Goal: Task Accomplishment & Management: Manage account settings

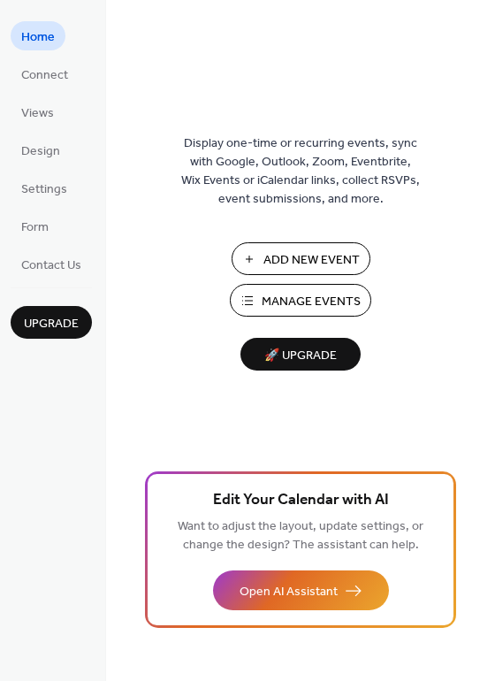
click at [288, 300] on span "Manage Events" at bounding box center [311, 302] width 99 height 19
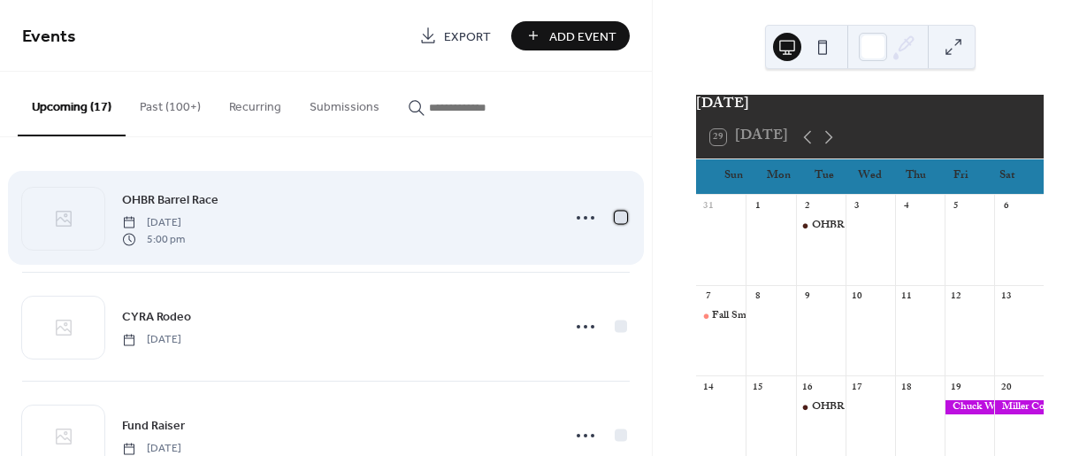
click at [615, 222] on div at bounding box center [621, 217] width 12 height 12
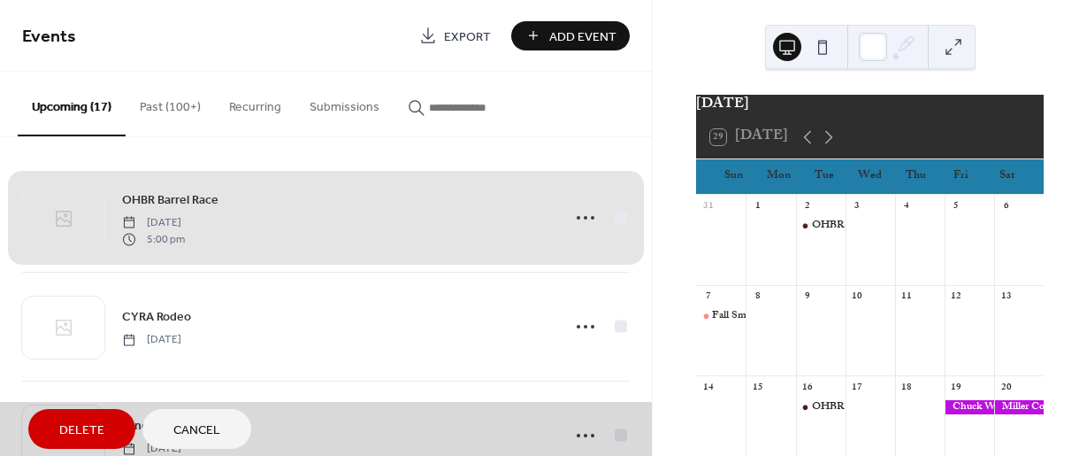
click at [74, 424] on span "Delete" at bounding box center [81, 430] width 45 height 19
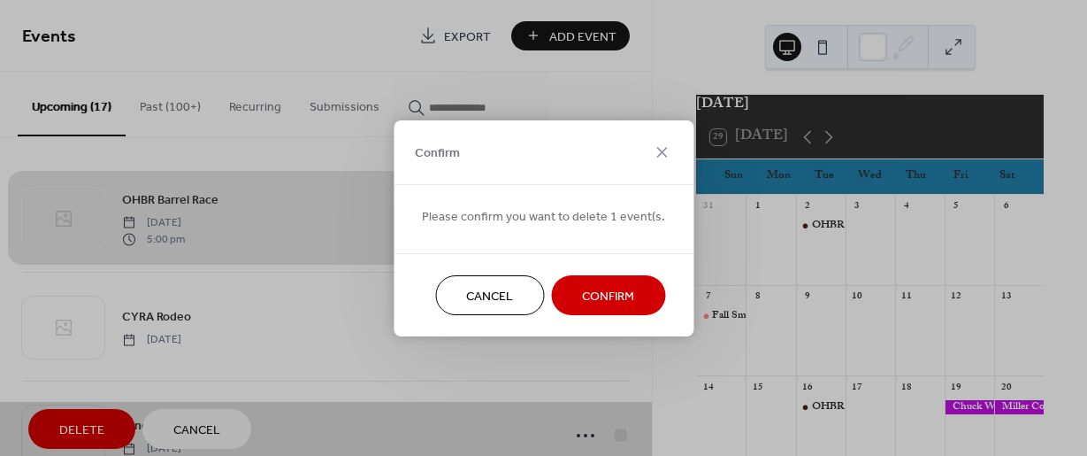
click at [596, 288] on span "Confirm" at bounding box center [608, 296] width 52 height 19
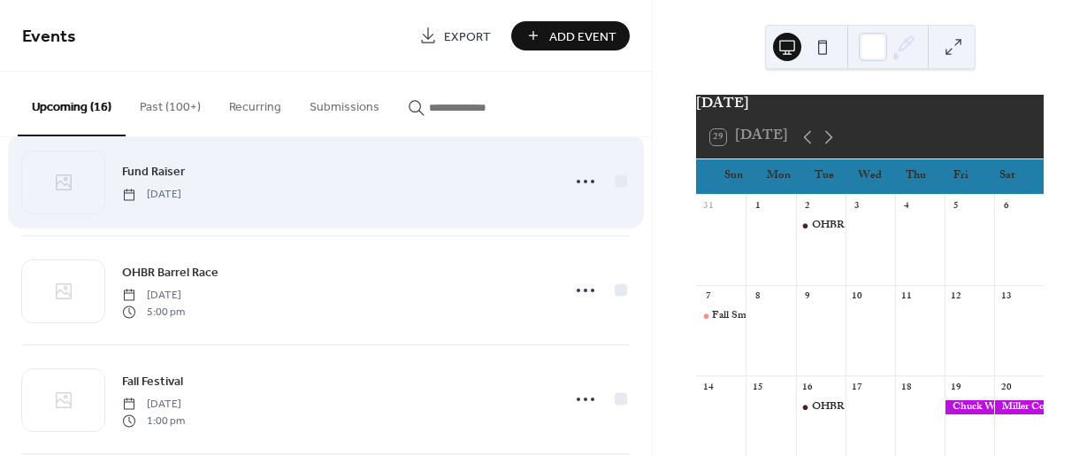
scroll to position [177, 0]
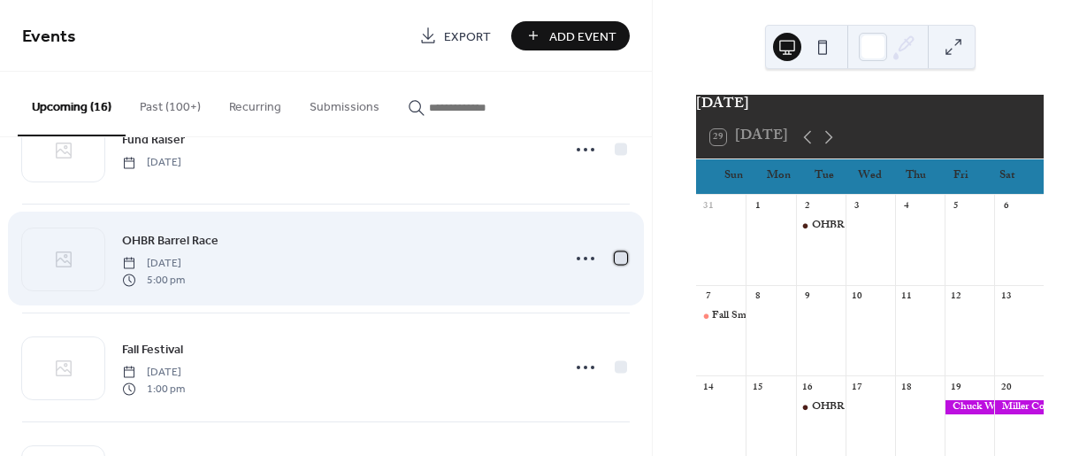
click at [615, 259] on div at bounding box center [621, 257] width 12 height 12
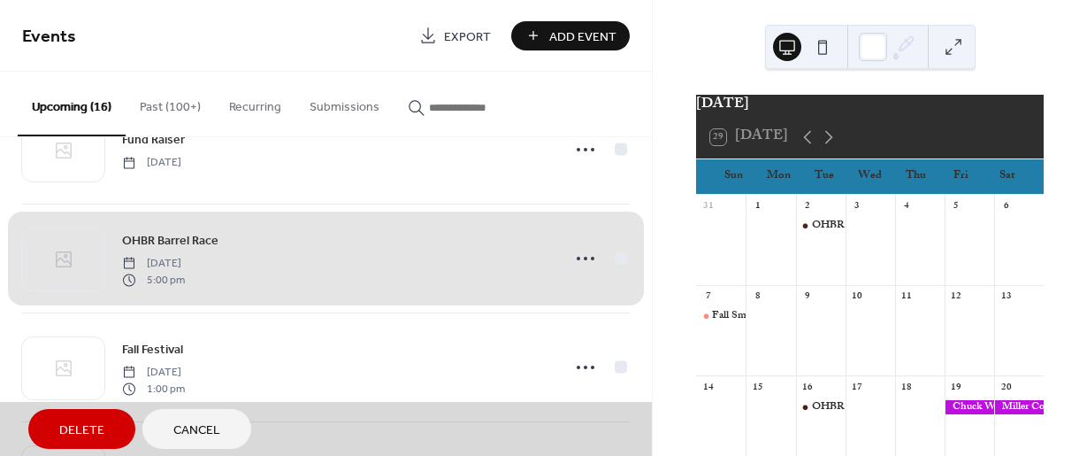
click at [103, 433] on span "Delete" at bounding box center [81, 430] width 45 height 19
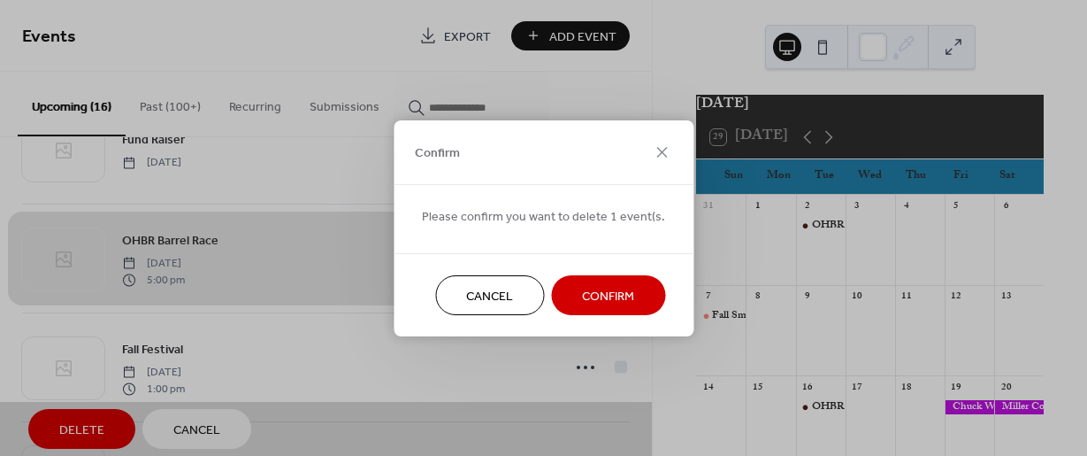
click at [617, 295] on span "Confirm" at bounding box center [608, 296] width 52 height 19
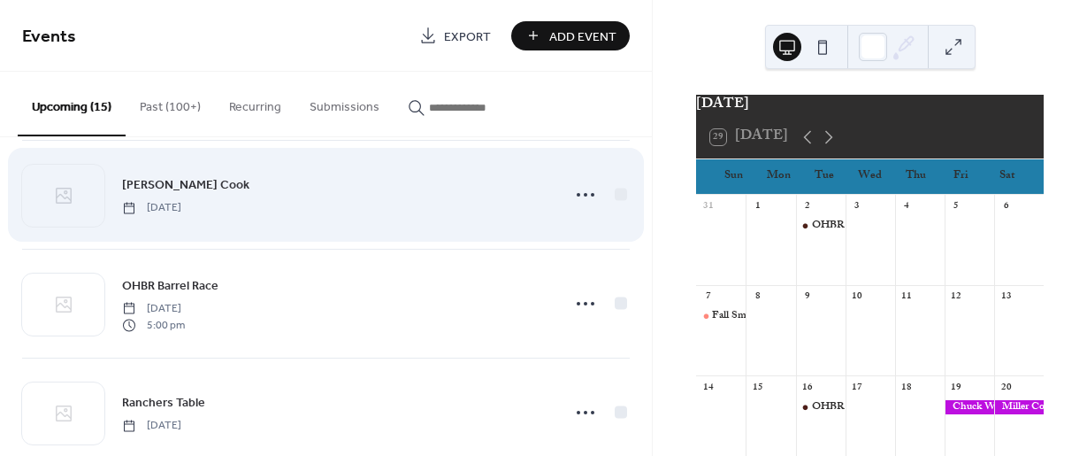
scroll to position [354, 0]
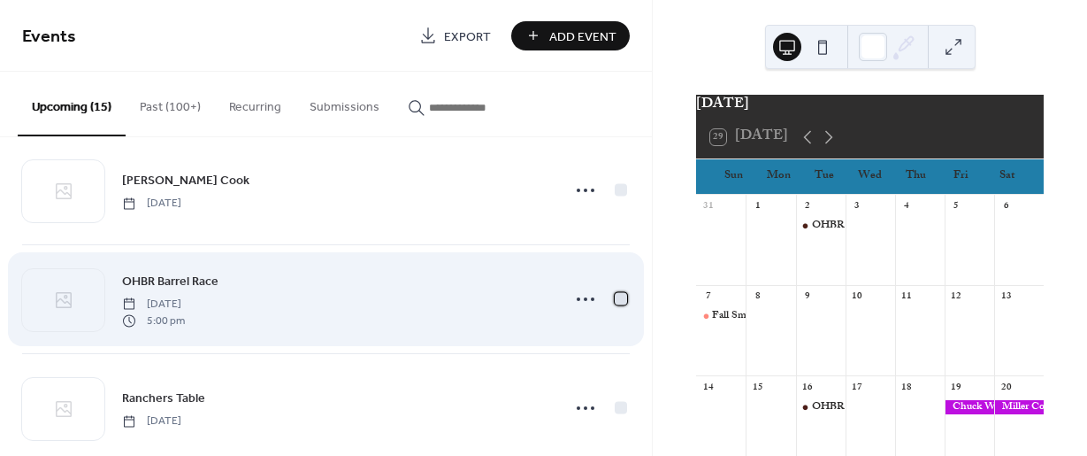
click at [615, 302] on div at bounding box center [621, 298] width 12 height 12
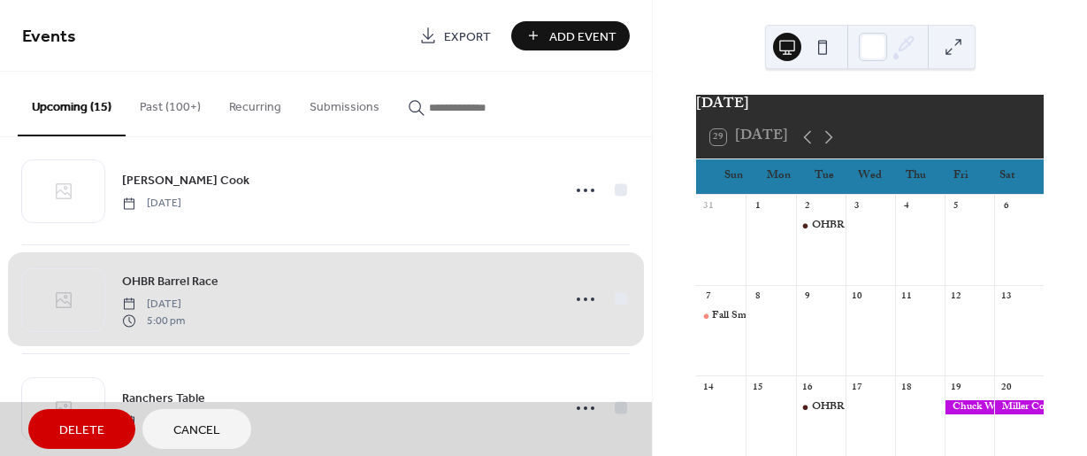
click at [71, 432] on span "Delete" at bounding box center [81, 430] width 45 height 19
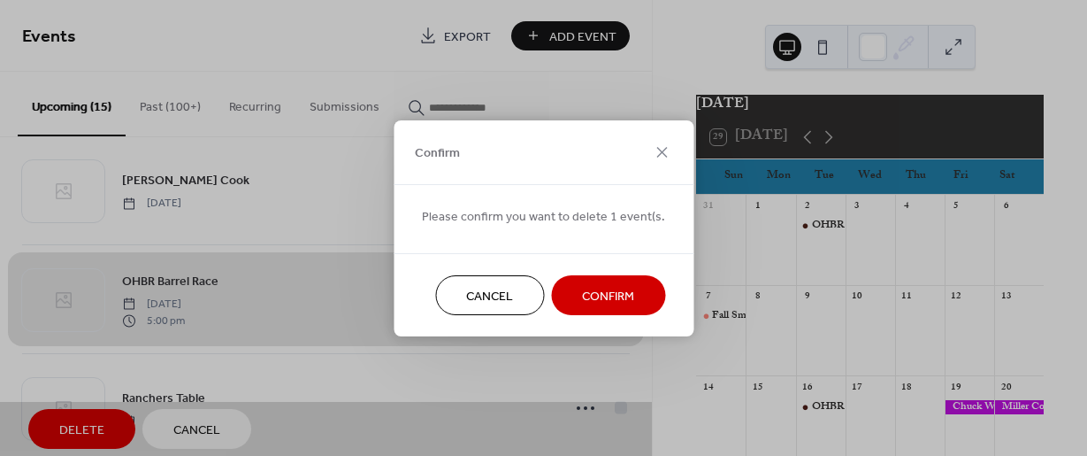
click at [611, 288] on span "Confirm" at bounding box center [608, 296] width 52 height 19
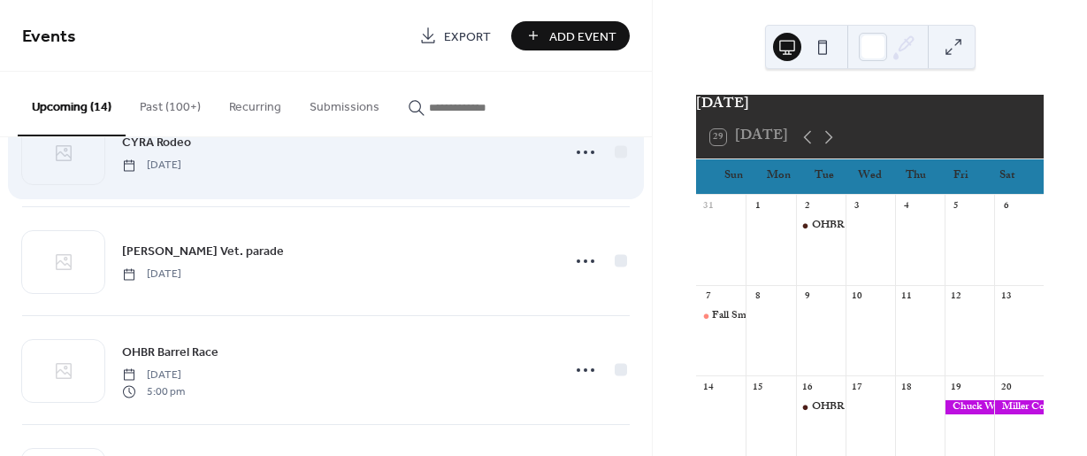
scroll to position [619, 0]
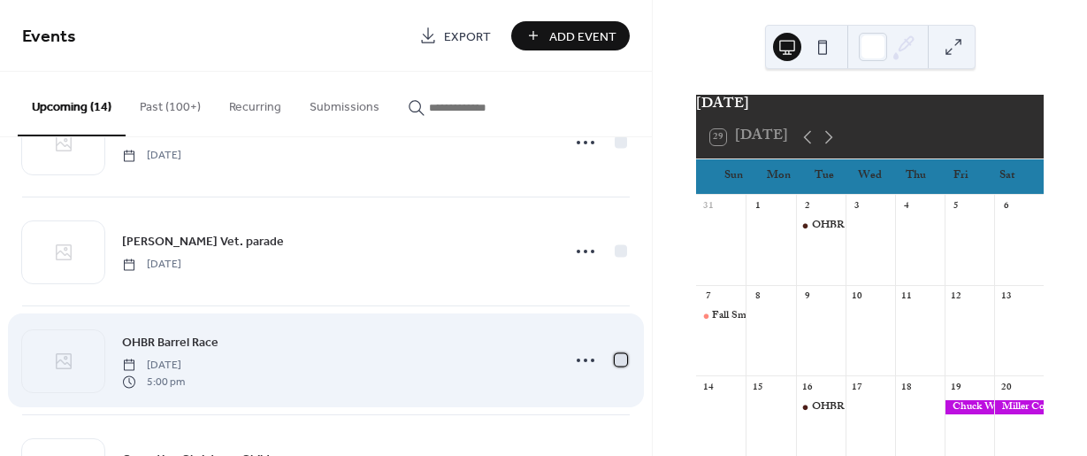
click at [615, 361] on div at bounding box center [621, 359] width 12 height 12
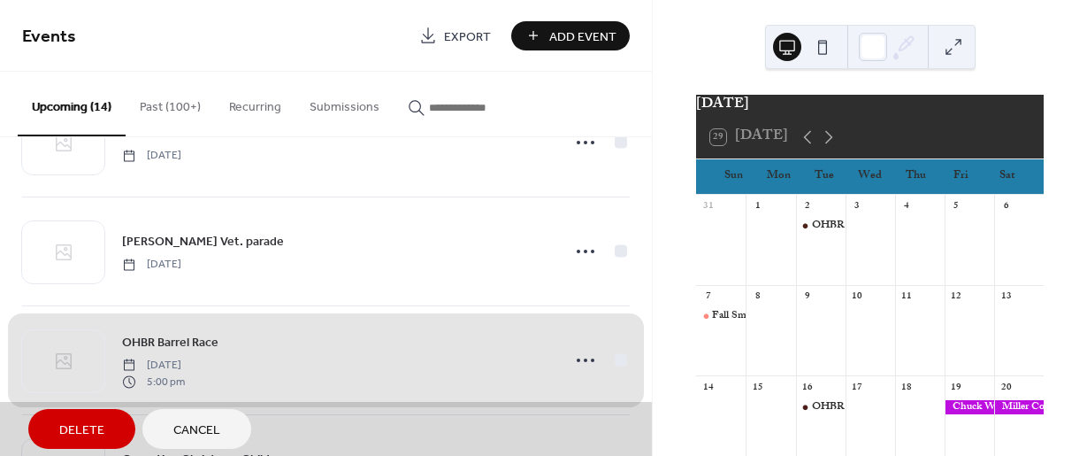
click at [66, 427] on span "Delete" at bounding box center [81, 430] width 45 height 19
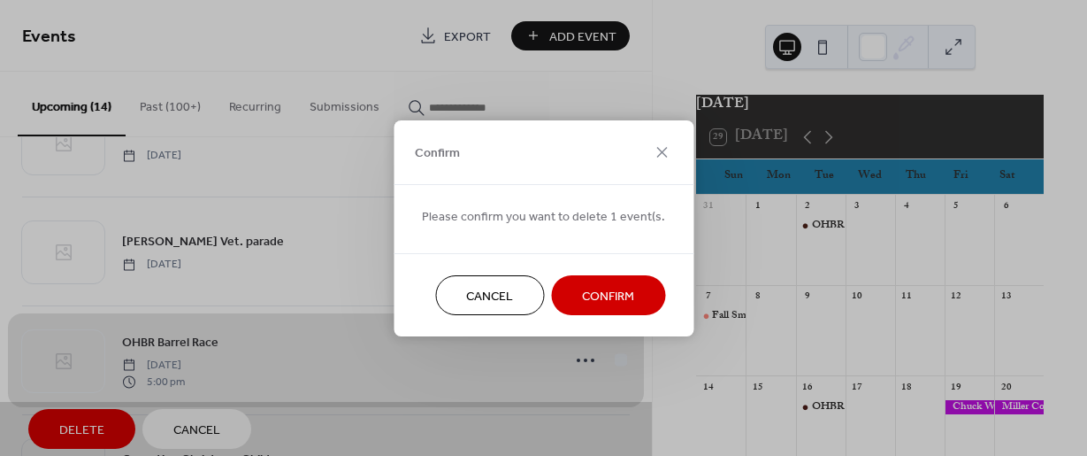
click at [624, 302] on span "Confirm" at bounding box center [608, 296] width 52 height 19
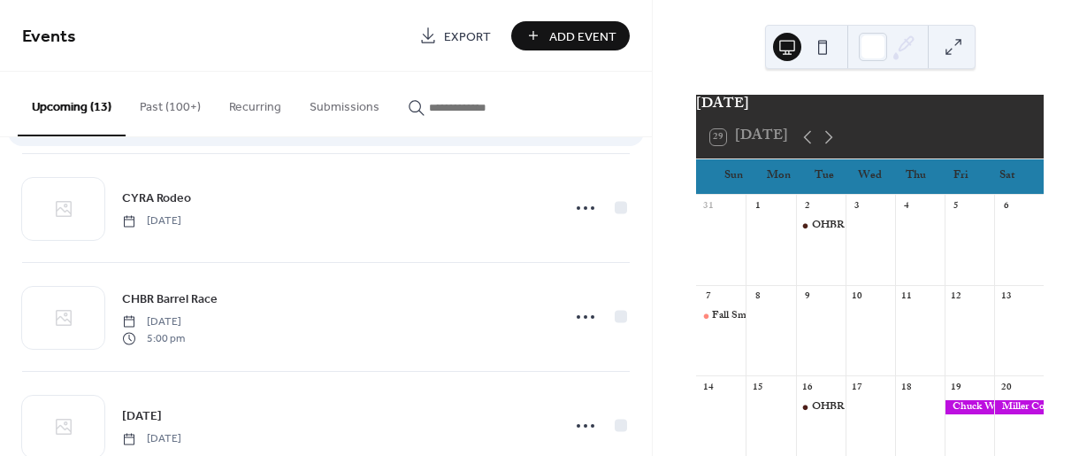
scroll to position [885, 0]
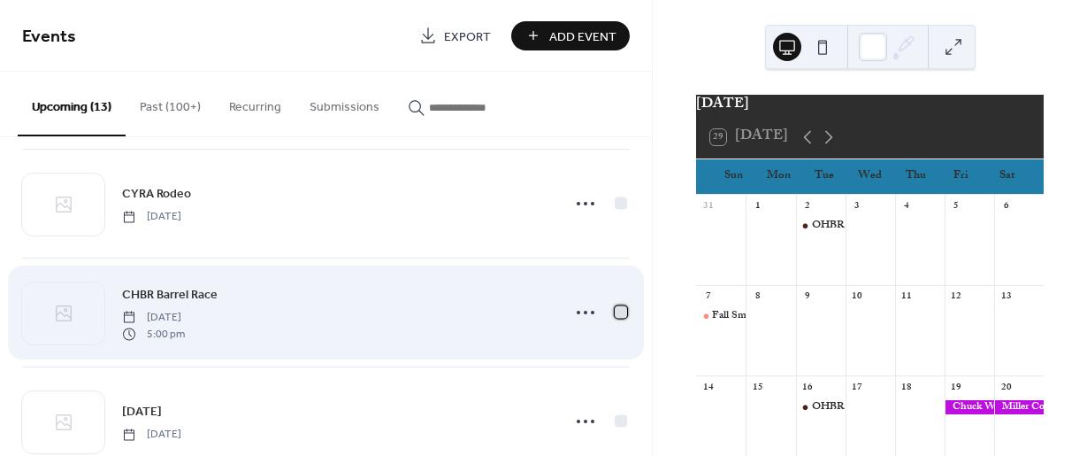
click at [619, 311] on div at bounding box center [621, 311] width 12 height 12
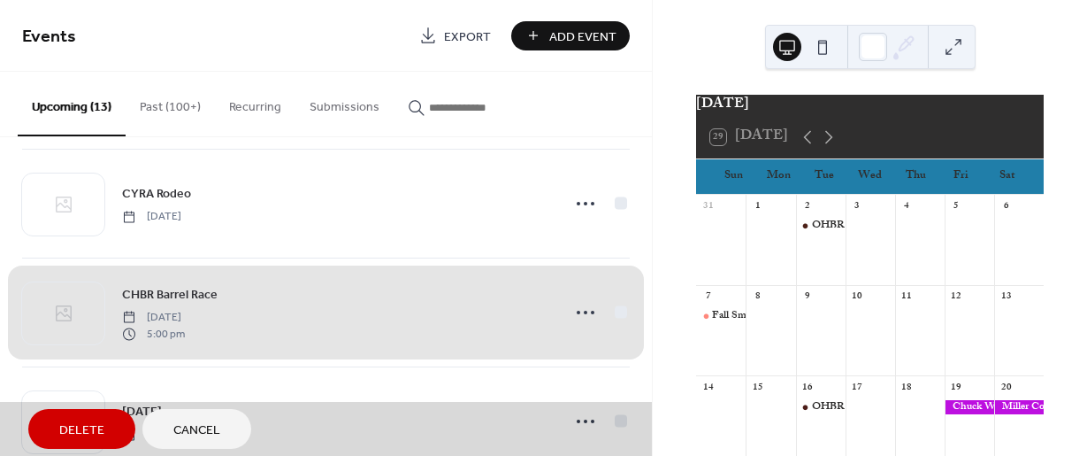
click at [55, 418] on button "Delete" at bounding box center [81, 429] width 107 height 40
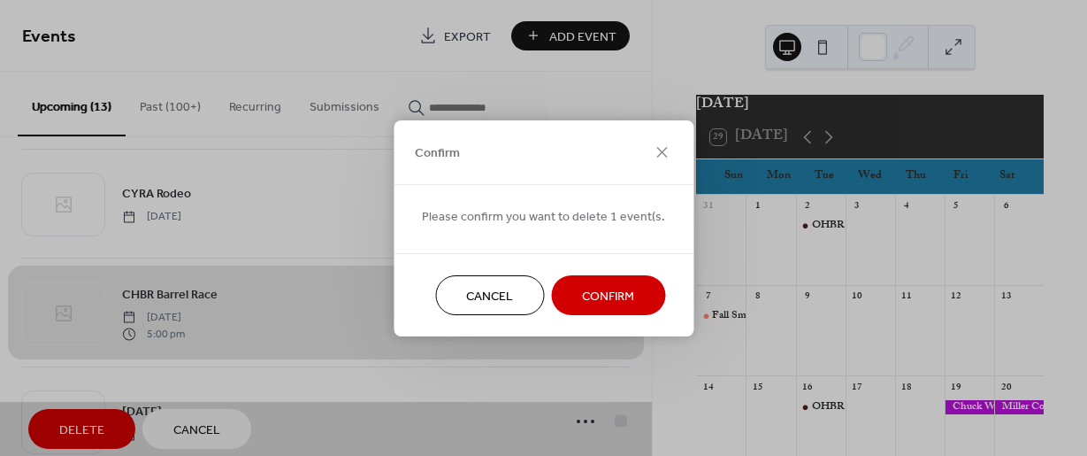
click at [632, 296] on button "Confirm" at bounding box center [608, 295] width 114 height 40
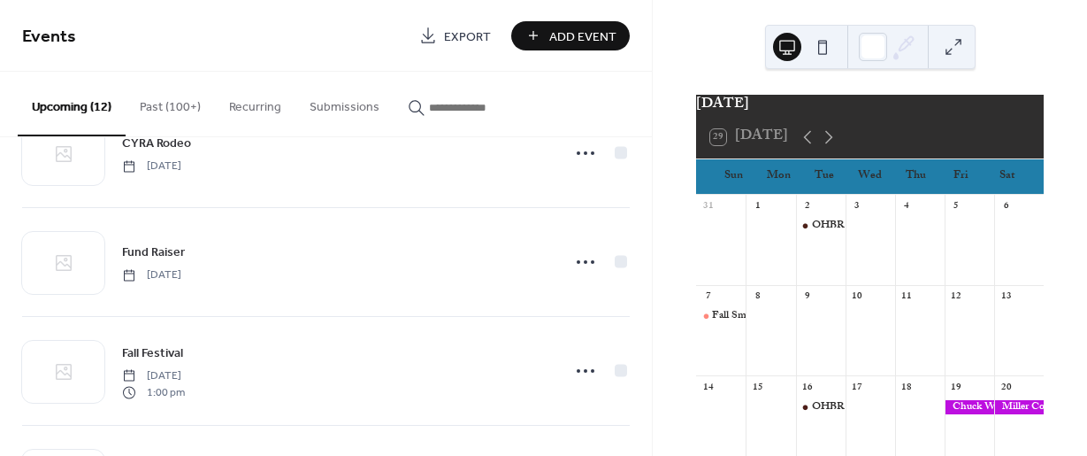
scroll to position [0, 0]
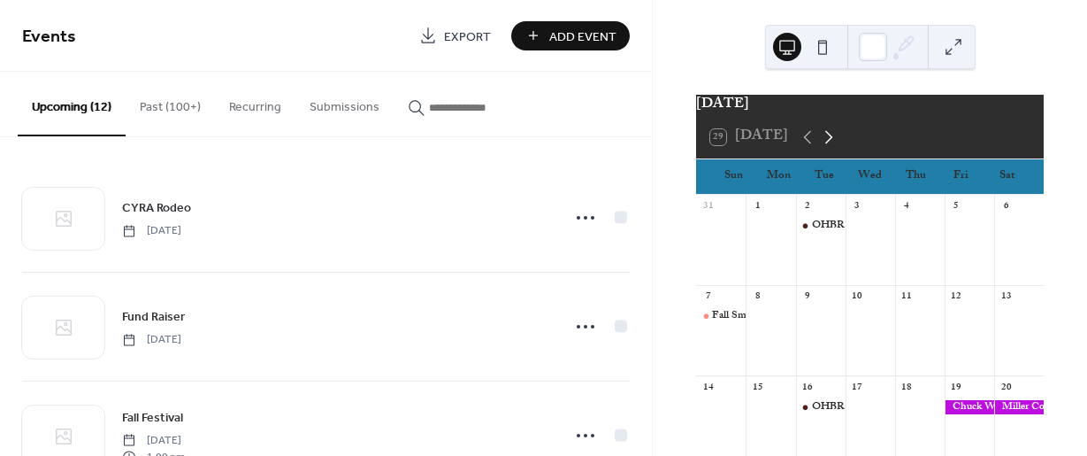
click at [831, 148] on icon at bounding box center [828, 136] width 21 height 21
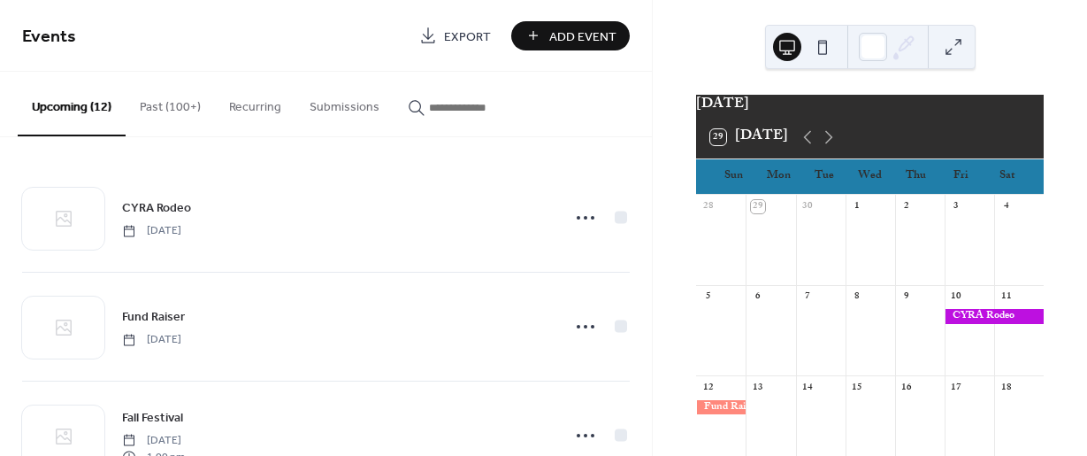
click at [945, 322] on div at bounding box center [994, 316] width 99 height 15
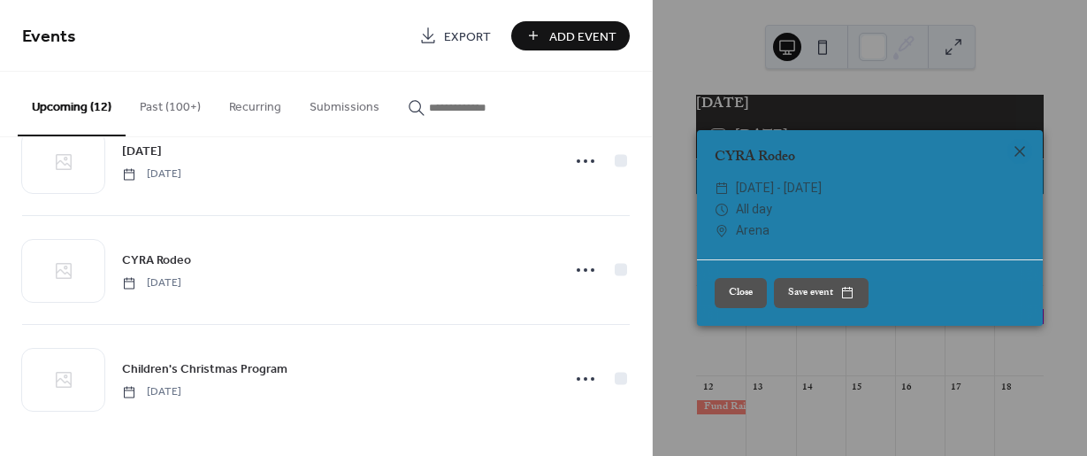
scroll to position [1039, 0]
